Goal: Transaction & Acquisition: Purchase product/service

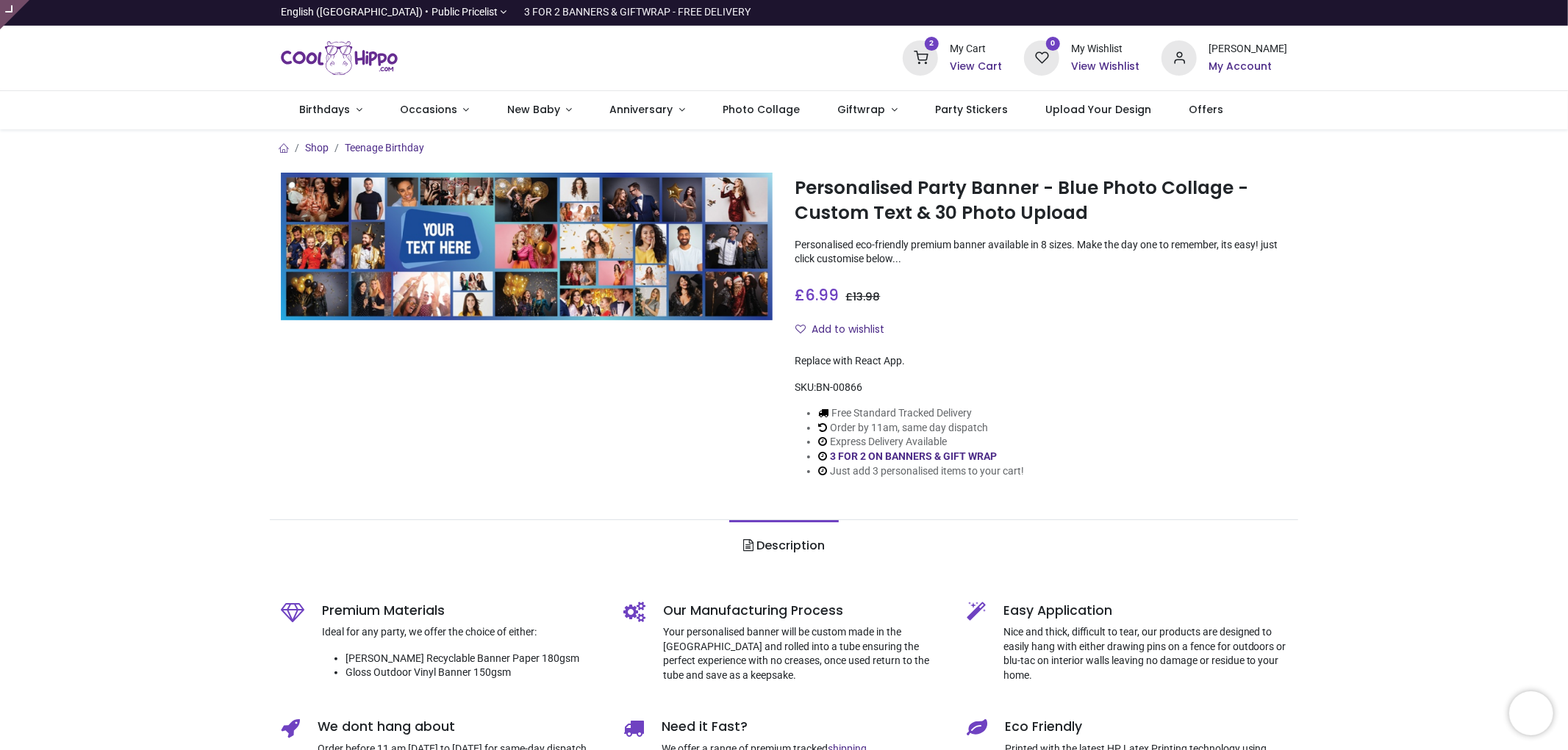
type input "**********"
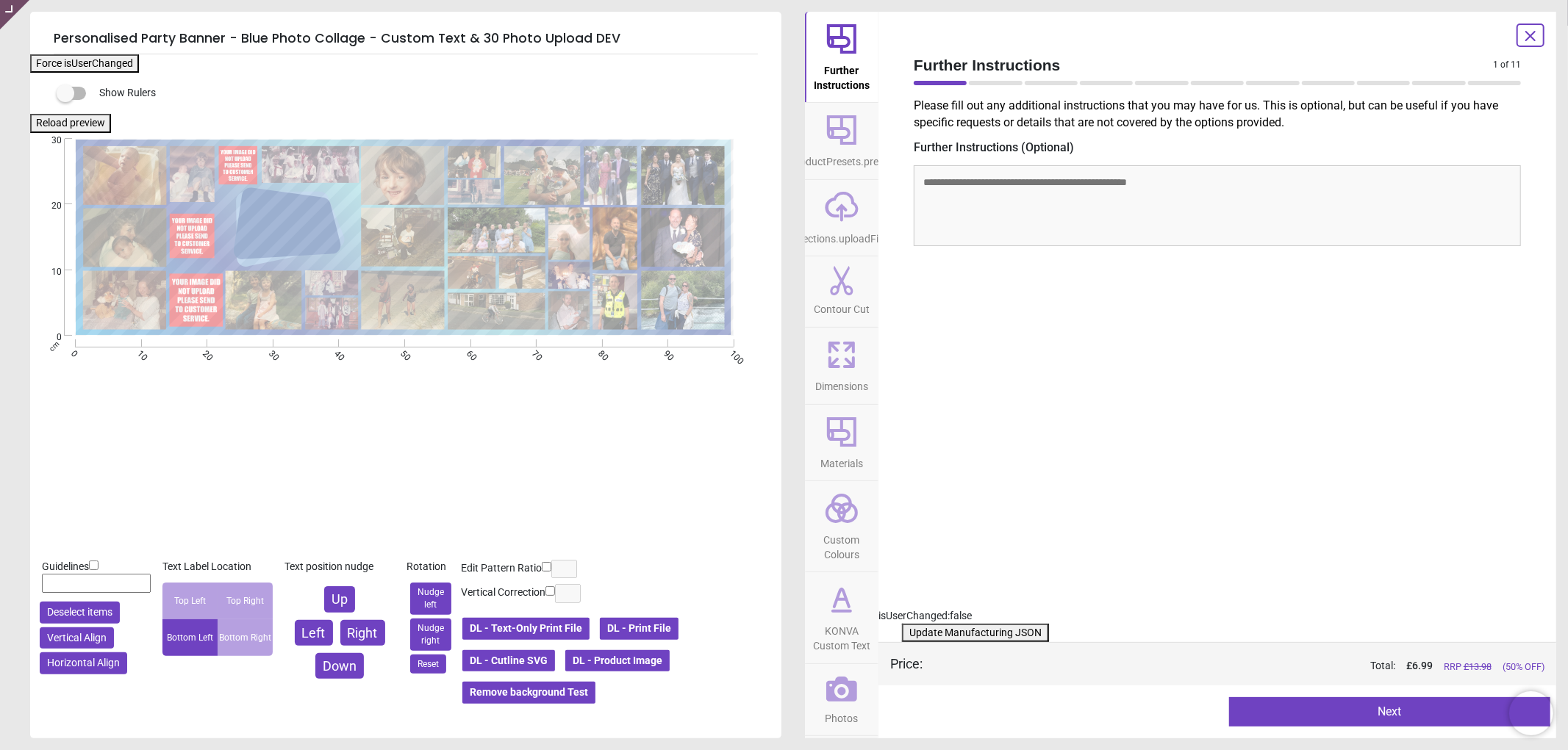
click at [833, 692] on icon at bounding box center [842, 689] width 31 height 25
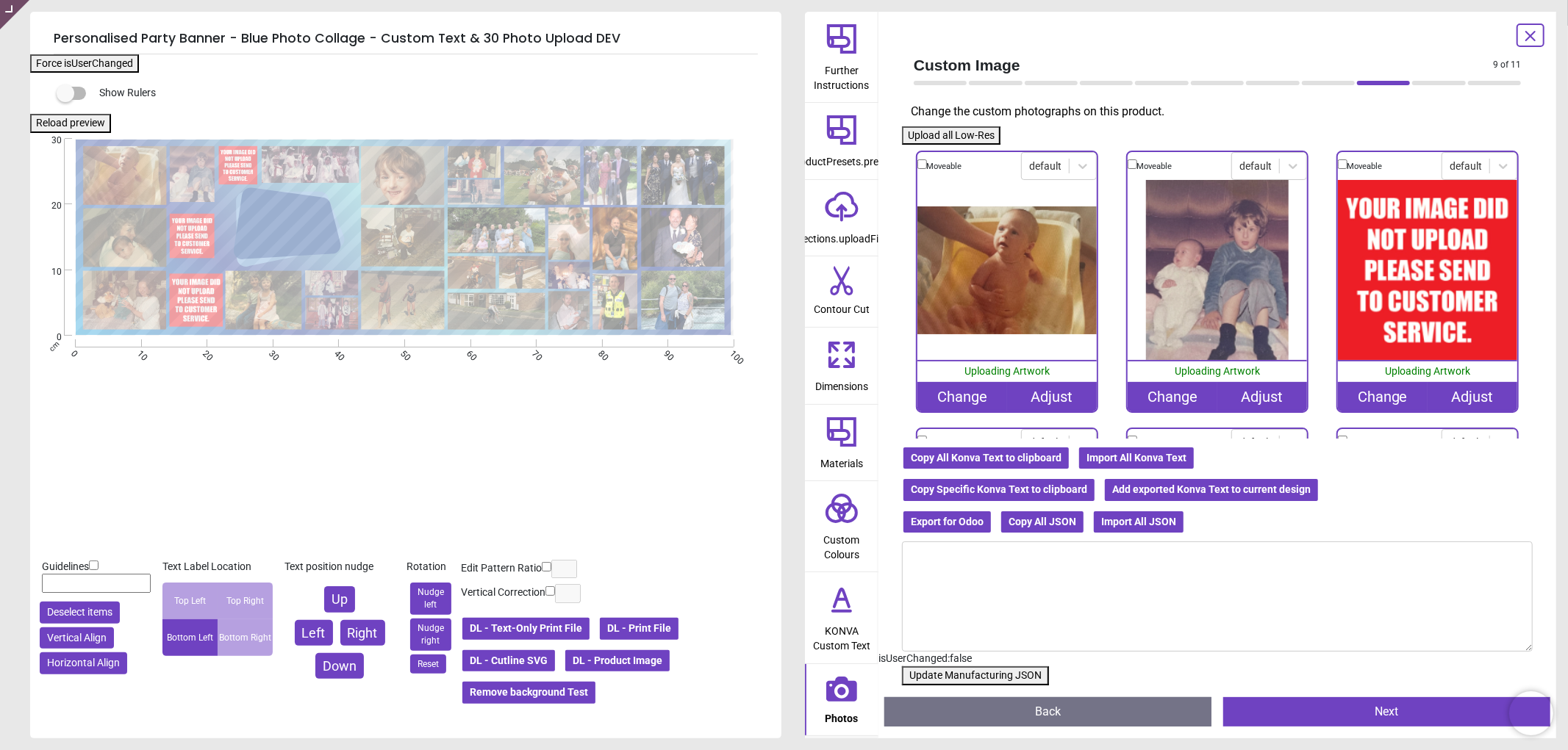
click at [1375, 393] on div "Change" at bounding box center [1383, 397] width 90 height 30
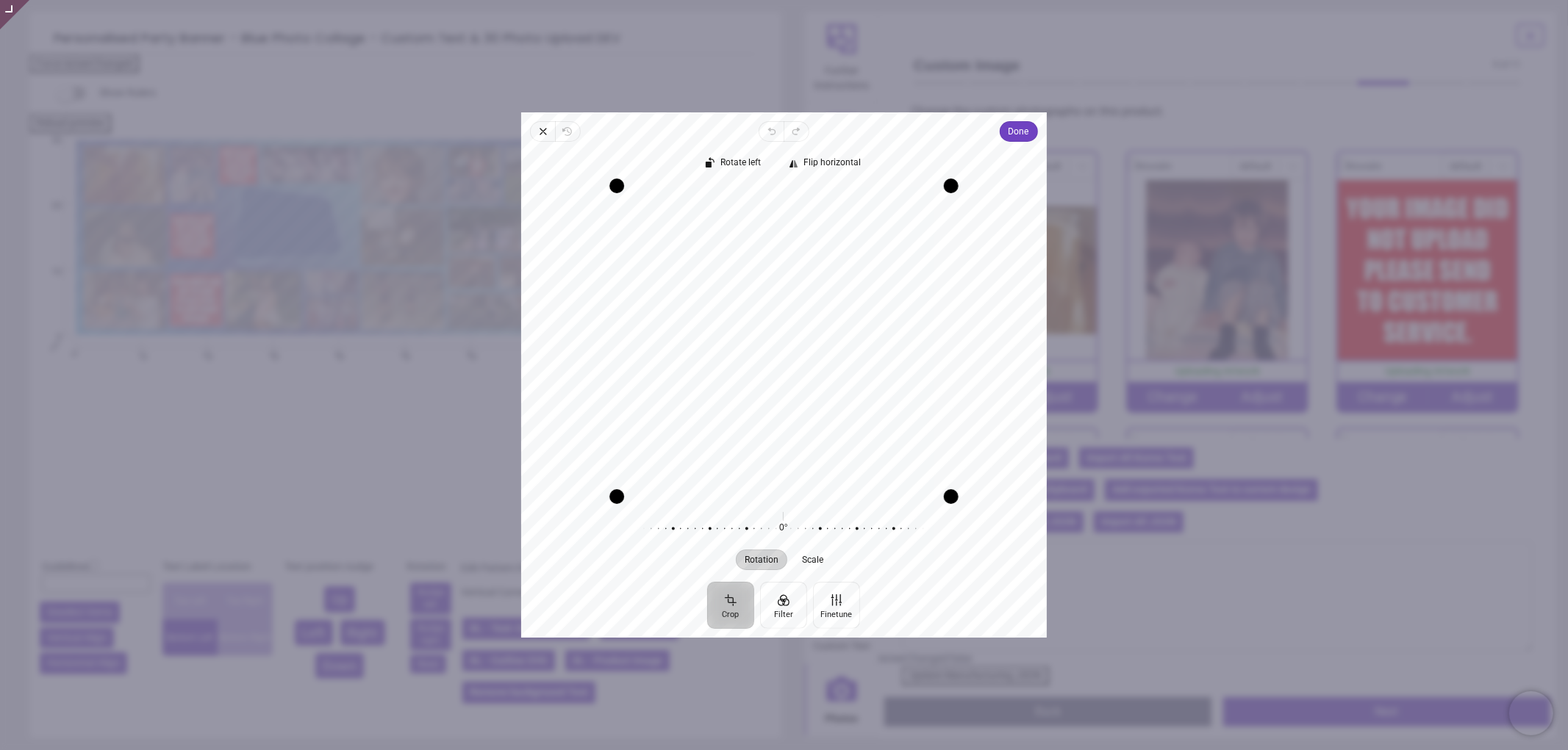
drag, startPoint x: 789, startPoint y: 310, endPoint x: 729, endPoint y: 298, distance: 61.2
click at [729, 298] on div "Recenter" at bounding box center [784, 341] width 502 height 311
drag, startPoint x: 789, startPoint y: 349, endPoint x: 804, endPoint y: 349, distance: 15.0
click at [804, 349] on div "Recenter" at bounding box center [784, 341] width 502 height 311
drag, startPoint x: 804, startPoint y: 349, endPoint x: 821, endPoint y: 350, distance: 17.0
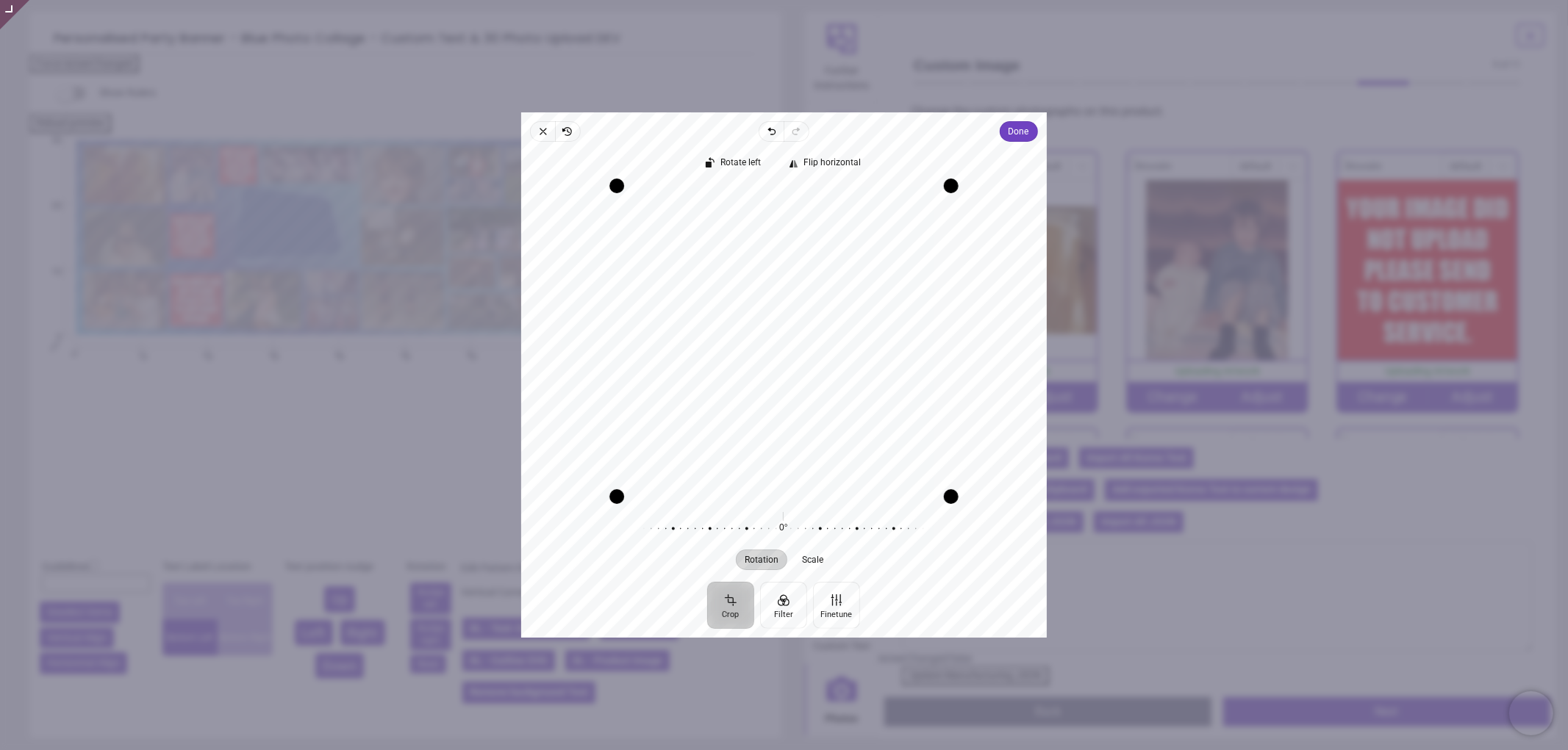
click at [821, 350] on div "Recenter" at bounding box center [784, 341] width 502 height 311
click at [803, 361] on div "Recenter" at bounding box center [784, 341] width 502 height 311
click at [1020, 128] on span "Done" at bounding box center [1019, 131] width 21 height 18
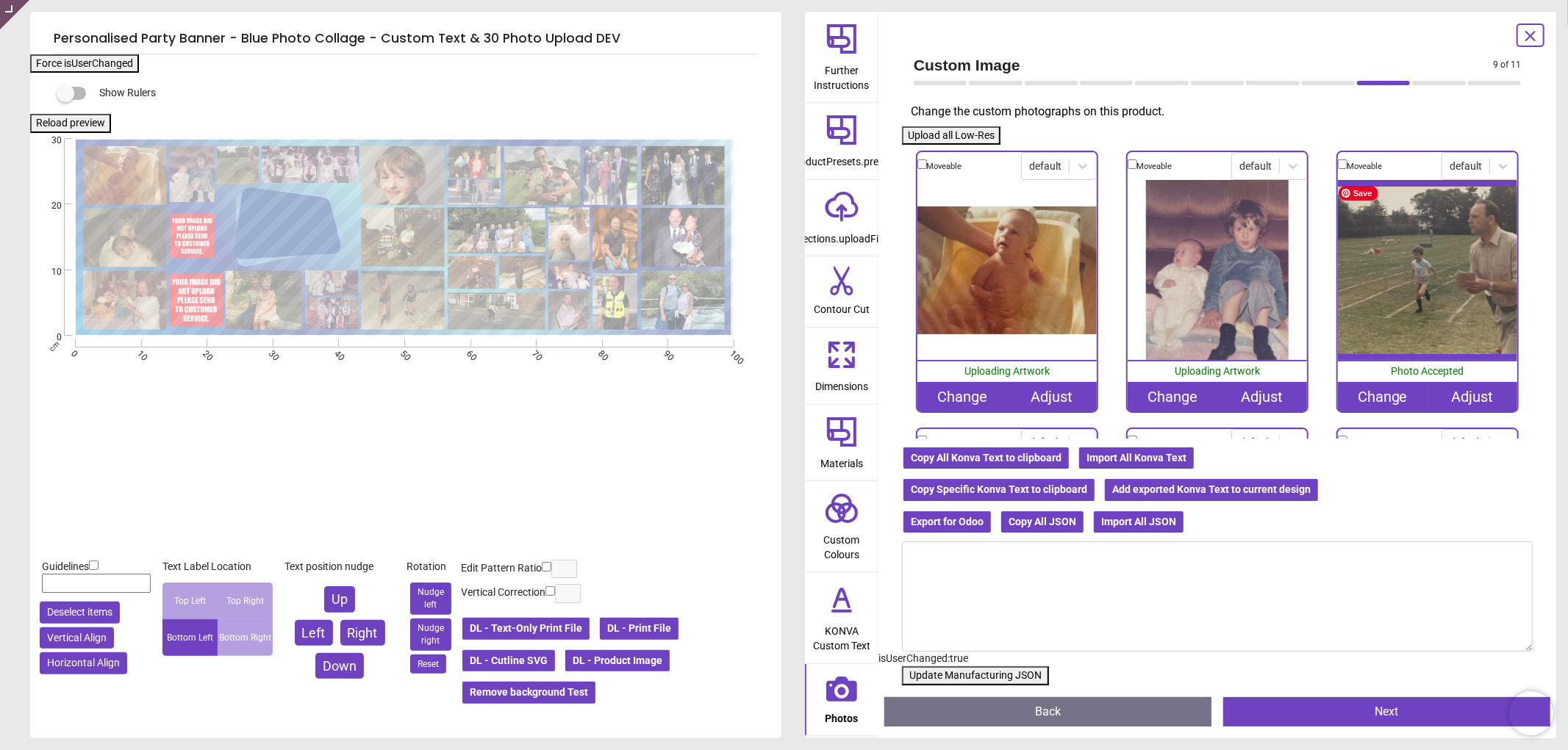
scroll to position [244, 0]
